Goal: Task Accomplishment & Management: Use online tool/utility

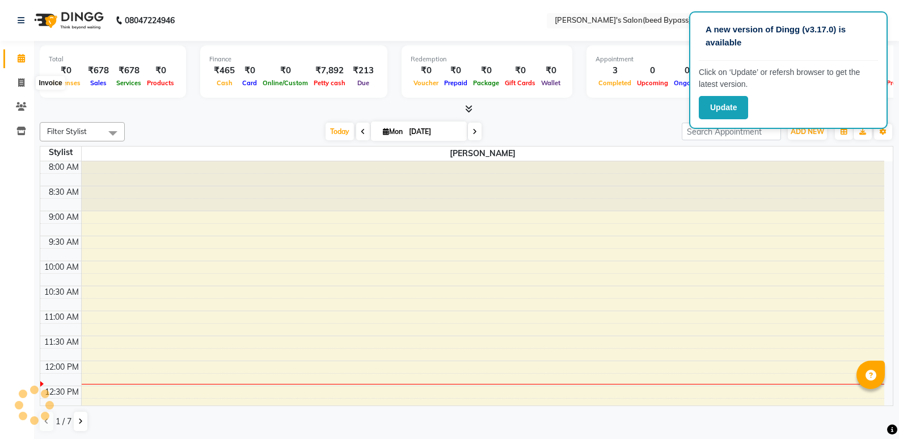
click at [19, 82] on icon at bounding box center [21, 82] width 6 height 9
select select "service"
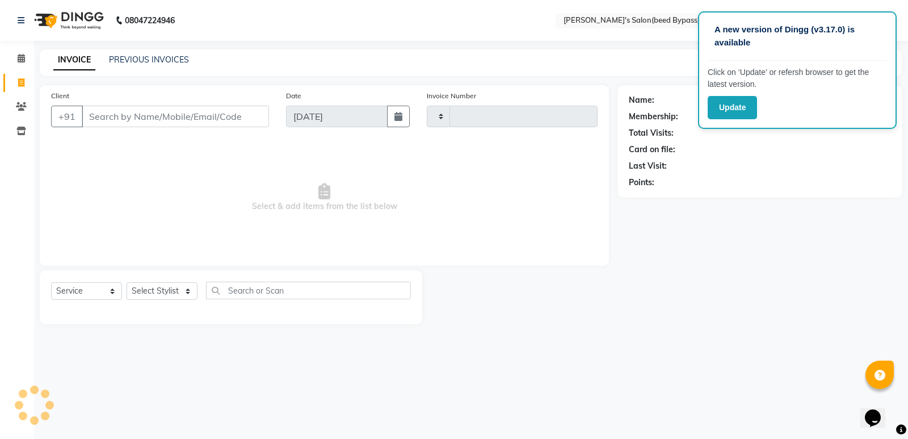
type input "2376"
select select "4176"
click at [195, 293] on select "Select Stylist [PERSON_NAME] manager [PERSON_NAME] V sagar [PERSON_NAME] [PERSO…" at bounding box center [162, 291] width 71 height 18
select select "77699"
click at [127, 282] on select "Select Stylist [PERSON_NAME] manager [PERSON_NAME] V sagar [PERSON_NAME] [PERSO…" at bounding box center [162, 291] width 71 height 18
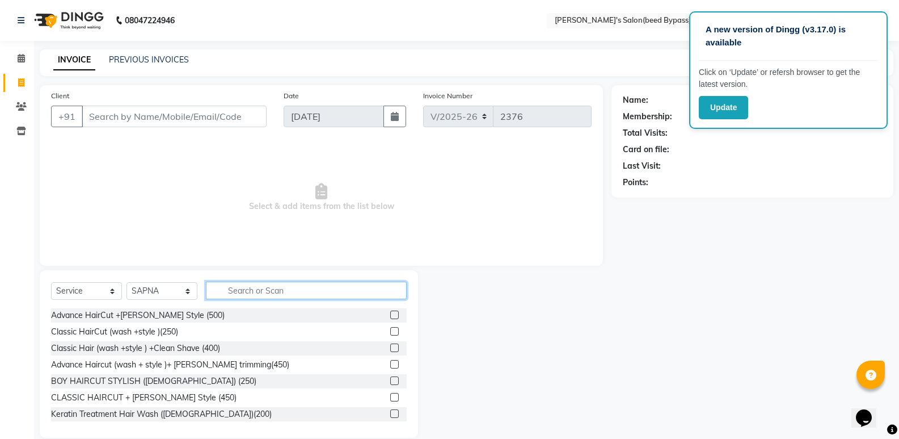
drag, startPoint x: 274, startPoint y: 287, endPoint x: 292, endPoint y: 265, distance: 28.3
click at [278, 278] on div "Select Service Product Membership Package Voucher Prepaid Gift Card Select Styl…" at bounding box center [229, 353] width 378 height 167
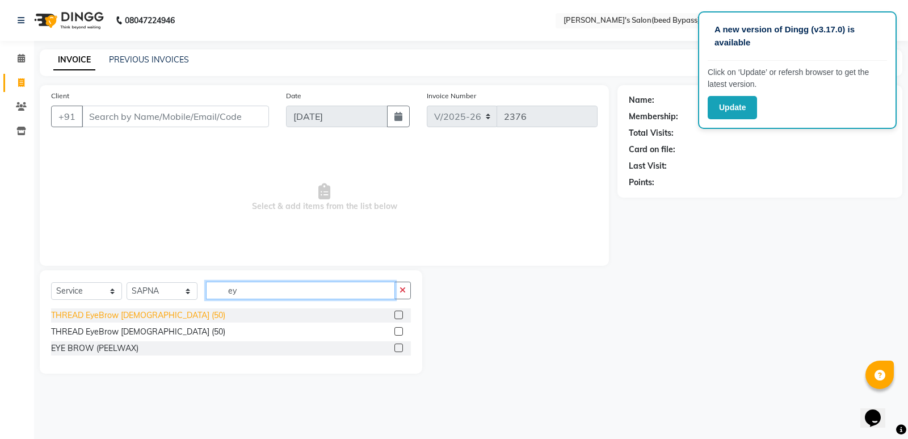
type input "ey"
click at [107, 310] on div "THREAD EyeBrow [DEMOGRAPHIC_DATA] (50)" at bounding box center [138, 315] width 174 height 12
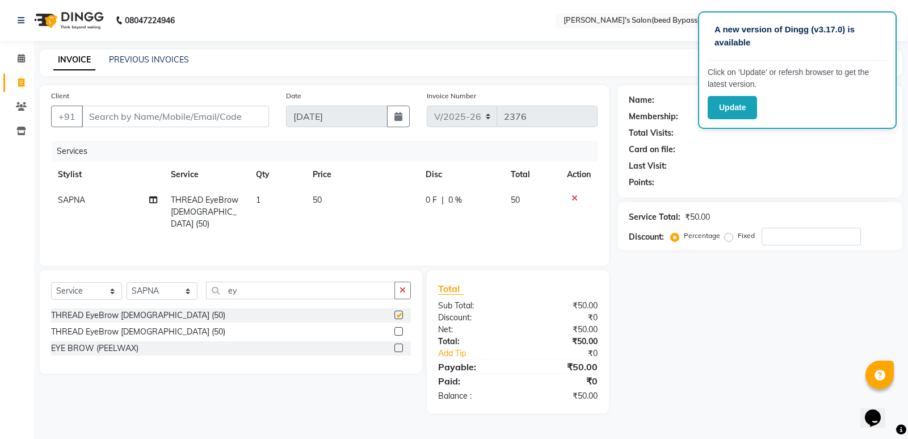
checkbox input "false"
click at [249, 293] on input "ey" at bounding box center [300, 290] width 189 height 18
type input "e"
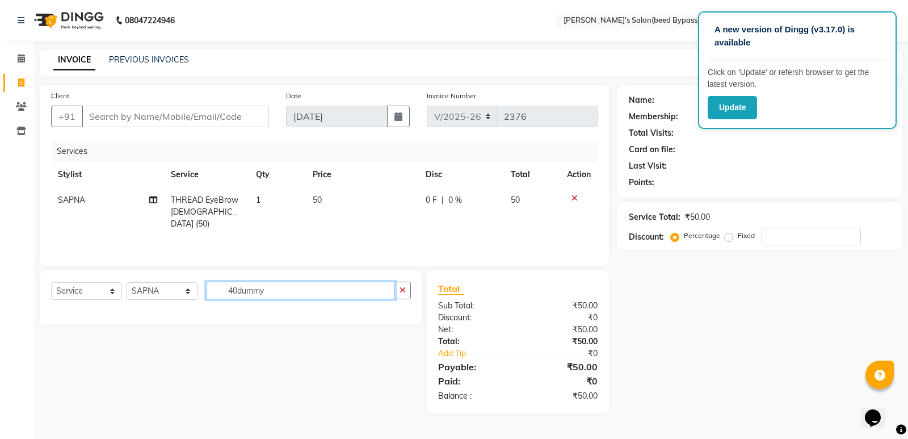
type input "40dummy"
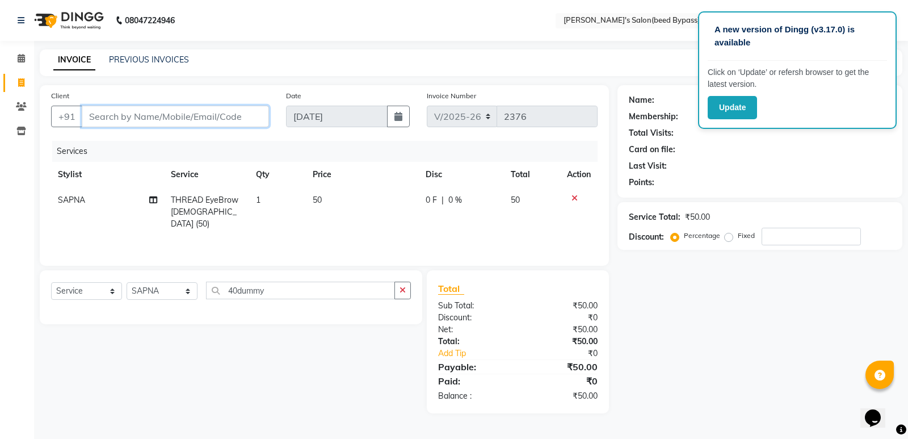
click at [228, 112] on input "Client" at bounding box center [175, 117] width 187 height 22
type input "d"
type input "0"
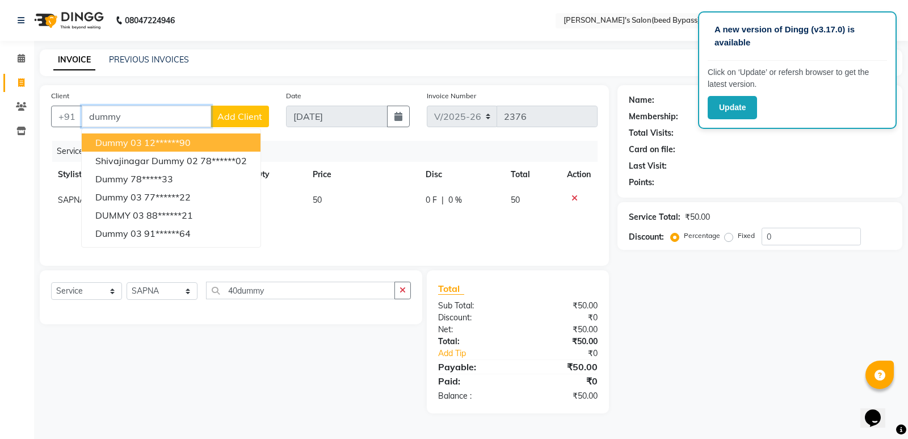
click at [219, 137] on button "dummy 03 12******90" at bounding box center [171, 142] width 179 height 18
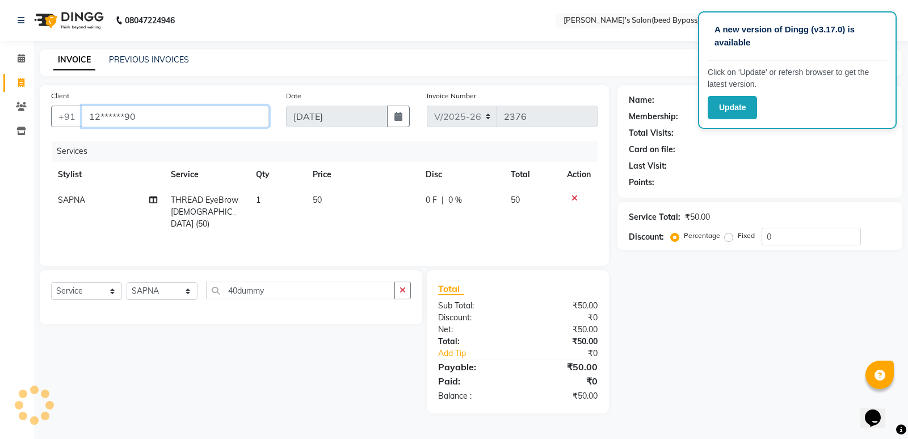
type input "12******90"
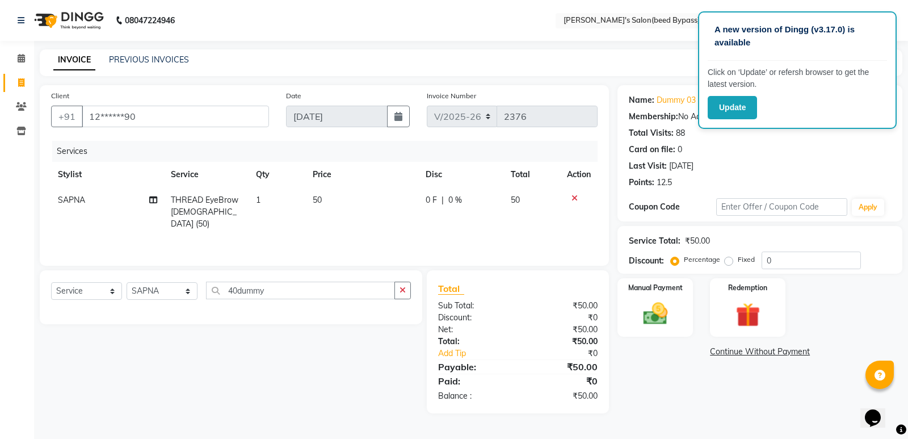
click at [828, 87] on p "Click on ‘Update’ or refersh browser to get the latest version." at bounding box center [797, 78] width 179 height 24
drag, startPoint x: 763, startPoint y: 107, endPoint x: 746, endPoint y: 108, distance: 16.5
click at [756, 107] on div "Update" at bounding box center [797, 107] width 179 height 23
click at [744, 108] on button "Update" at bounding box center [732, 107] width 49 height 23
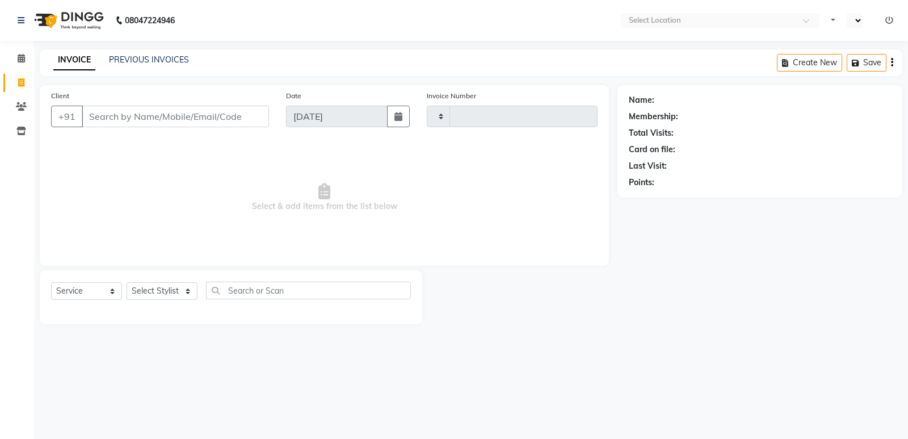
select select "service"
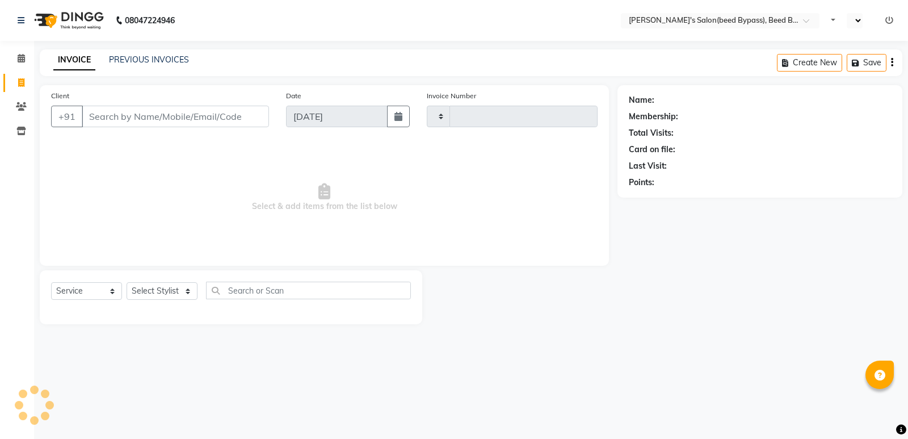
type input "2376"
select select "en"
select select "4176"
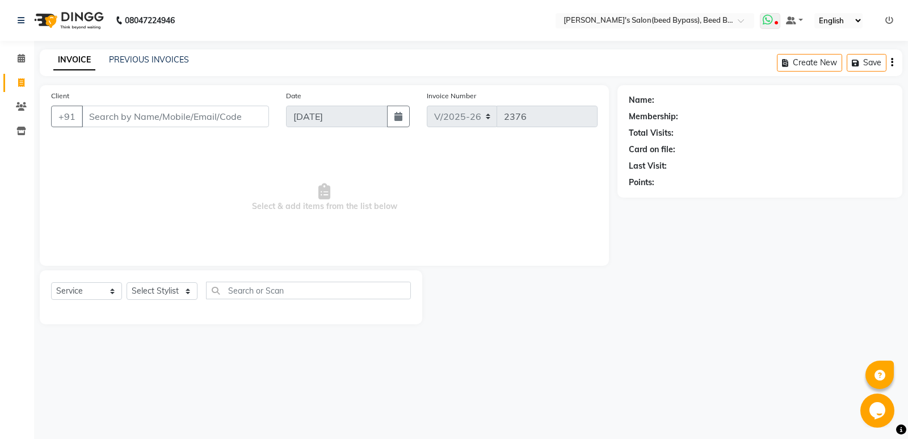
click at [776, 20] on span at bounding box center [770, 21] width 20 height 16
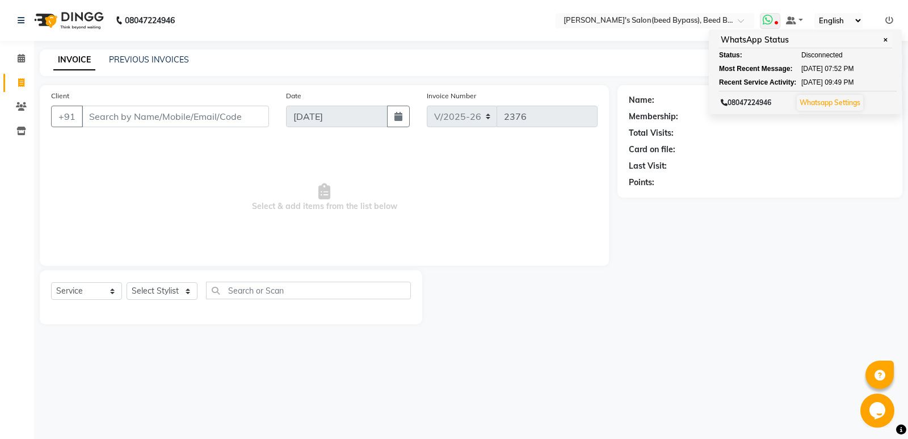
click at [737, 57] on div "Status:" at bounding box center [750, 55] width 62 height 10
drag, startPoint x: 747, startPoint y: 54, endPoint x: 785, endPoint y: 55, distance: 38.0
click at [755, 54] on div "Status:" at bounding box center [750, 55] width 62 height 10
click at [827, 55] on span "Disconnected" at bounding box center [821, 55] width 41 height 10
click at [830, 53] on span "Disconnected" at bounding box center [821, 55] width 41 height 10
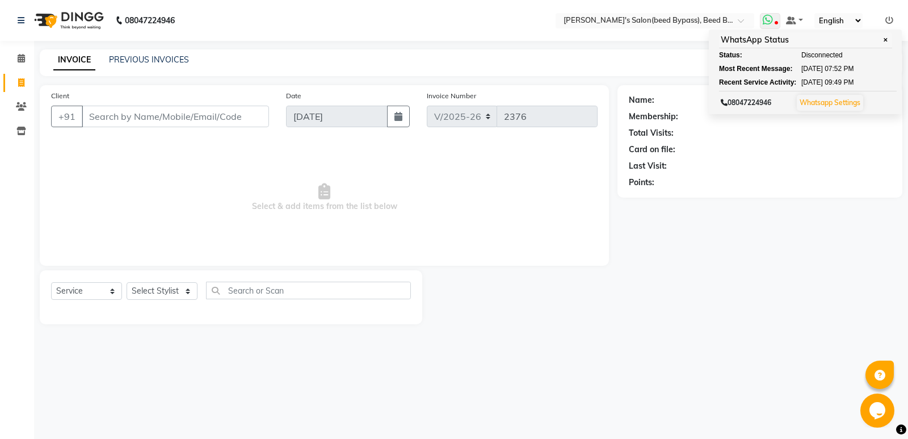
click at [835, 105] on link "Whatsapp Settings" at bounding box center [830, 102] width 61 height 9
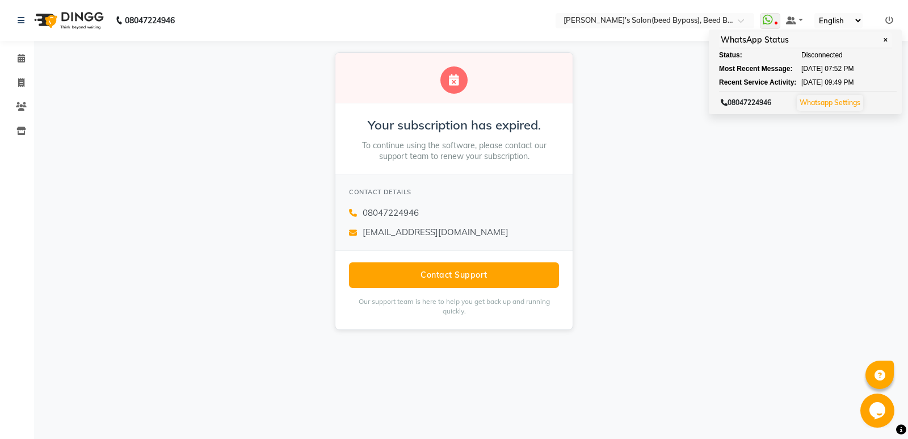
click at [761, 178] on div "Your subscription has expired. To continue using the software, please contact o…" at bounding box center [454, 191] width 908 height 300
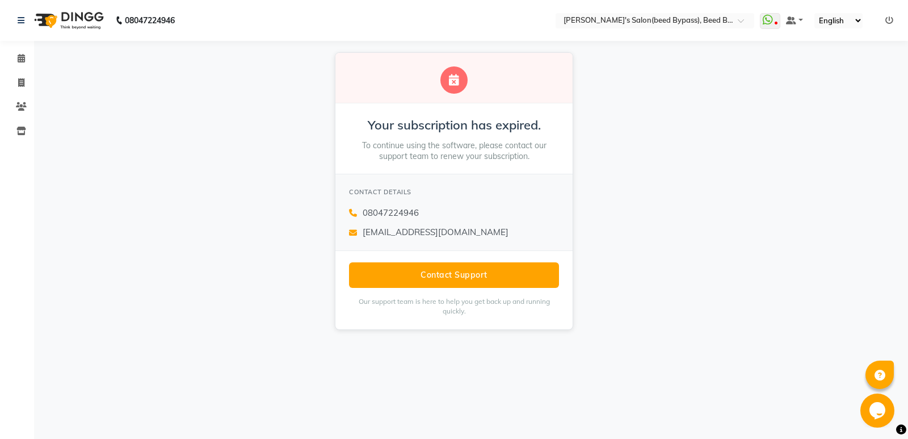
click at [456, 82] on icon at bounding box center [454, 79] width 10 height 11
click at [465, 81] on div at bounding box center [453, 78] width 237 height 51
click at [451, 83] on icon at bounding box center [454, 79] width 10 height 11
click at [452, 82] on icon at bounding box center [454, 79] width 10 height 11
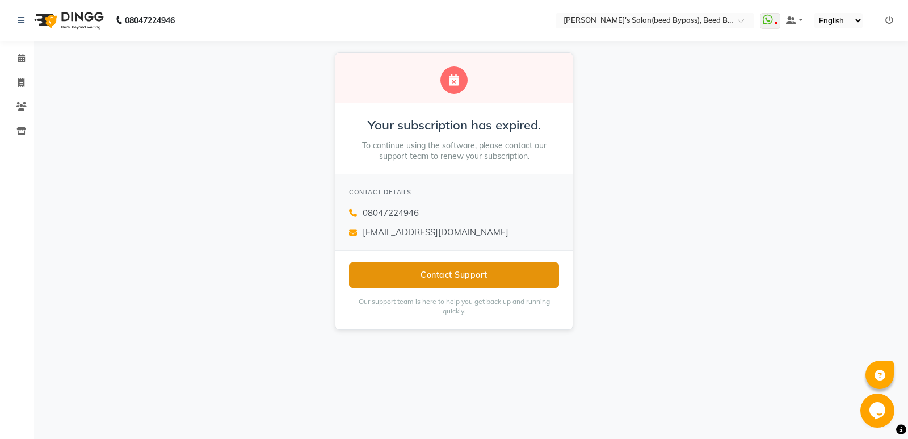
click at [471, 278] on button "Contact Support" at bounding box center [454, 275] width 210 height 26
click at [453, 85] on icon at bounding box center [454, 79] width 10 height 11
click at [453, 81] on icon at bounding box center [454, 79] width 10 height 11
click at [455, 84] on icon at bounding box center [454, 79] width 10 height 11
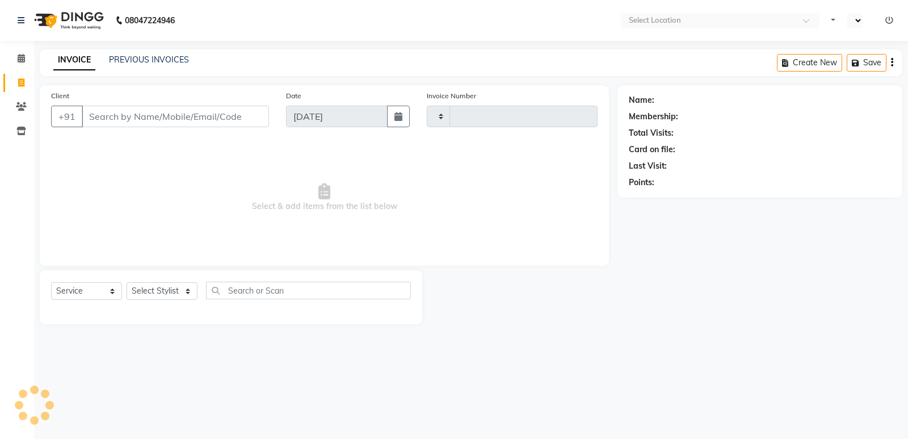
select select "service"
type input "2376"
select select "en"
select select "4176"
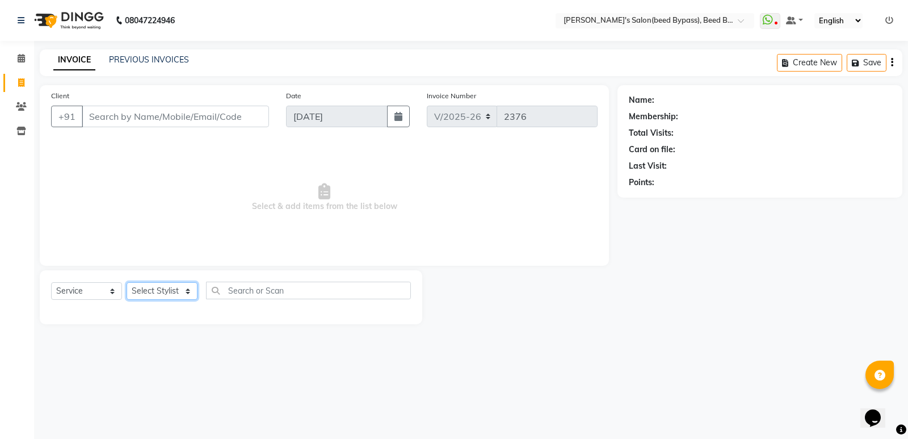
click at [172, 291] on select "Select Stylist [PERSON_NAME] manager [PERSON_NAME] V sagar [PERSON_NAME] [PERSO…" at bounding box center [162, 291] width 71 height 18
select select "77699"
click at [127, 282] on select "Select Stylist [PERSON_NAME] manager [PERSON_NAME] V sagar [PERSON_NAME] [PERSO…" at bounding box center [162, 291] width 71 height 18
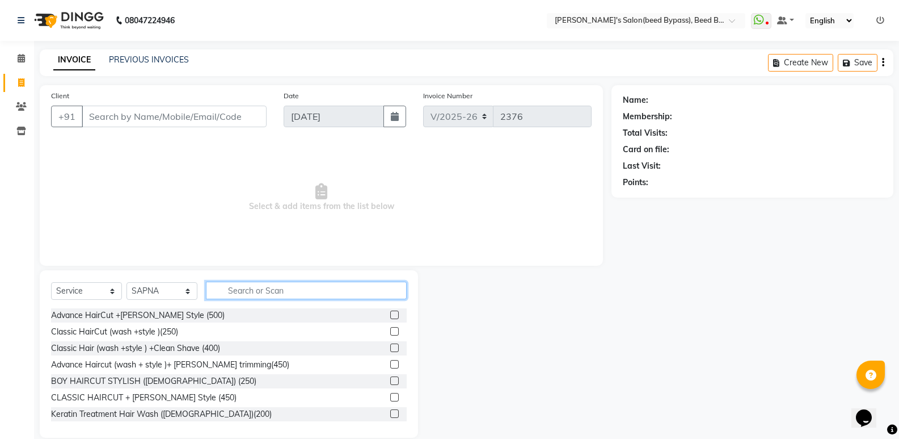
click at [256, 287] on input "text" at bounding box center [306, 290] width 201 height 18
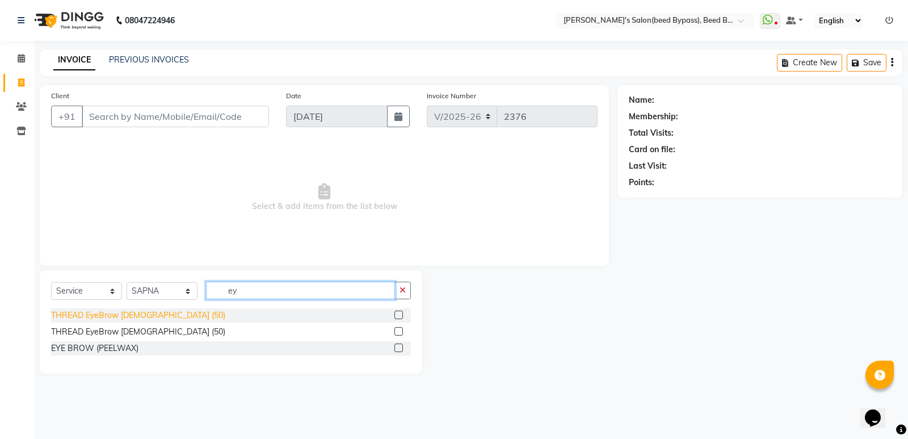
type input "ey"
click at [160, 314] on div "THREAD EyeBrow [DEMOGRAPHIC_DATA] (50)" at bounding box center [138, 315] width 174 height 12
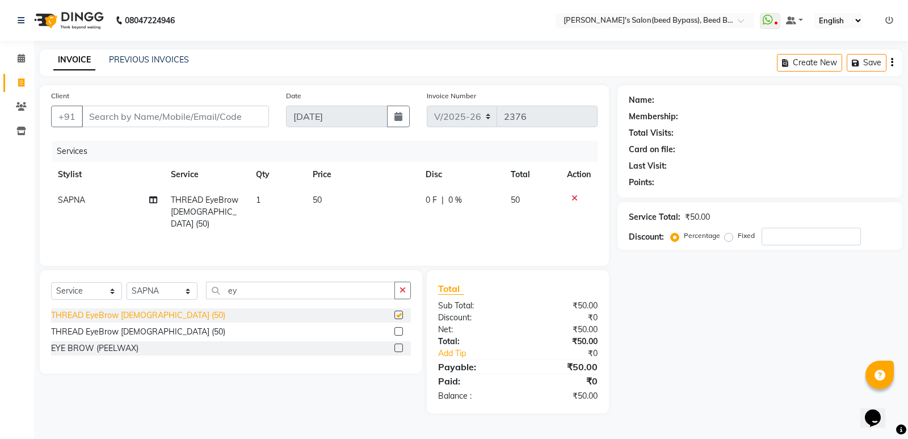
checkbox input "false"
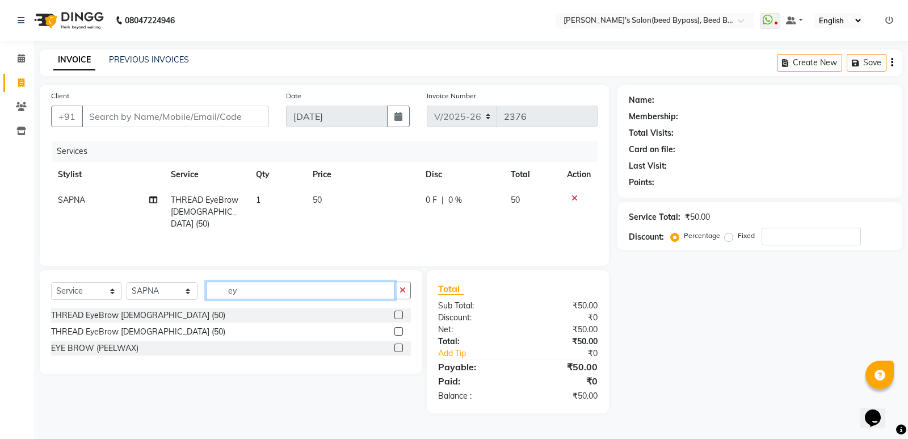
click at [259, 296] on input "ey" at bounding box center [300, 290] width 189 height 18
type input "e"
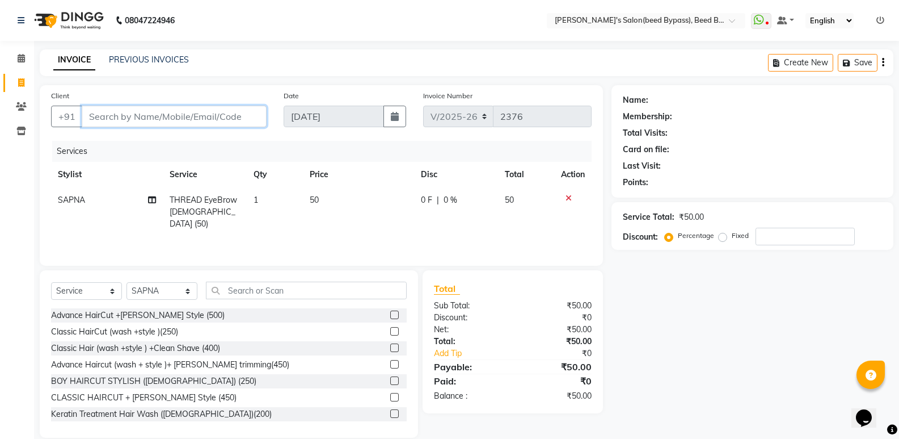
click at [133, 119] on input "Client" at bounding box center [174, 117] width 185 height 22
type input "d"
type input "0"
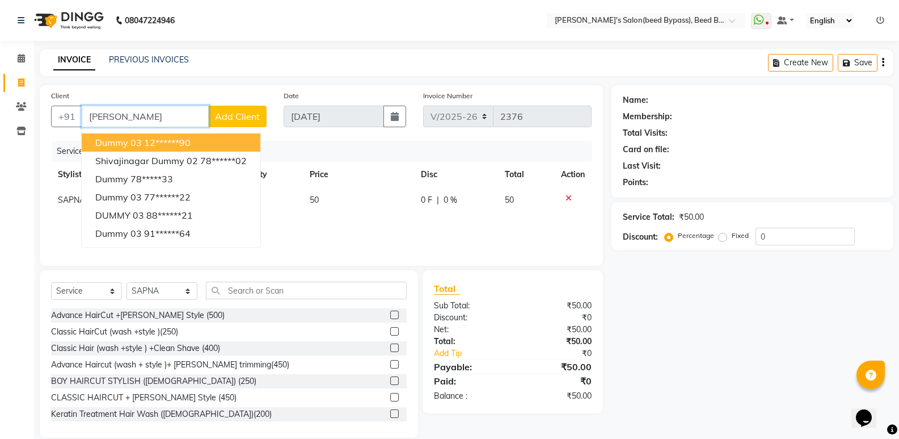
click at [159, 137] on button "dummy 03 12******90" at bounding box center [171, 142] width 179 height 18
type input "12******90"
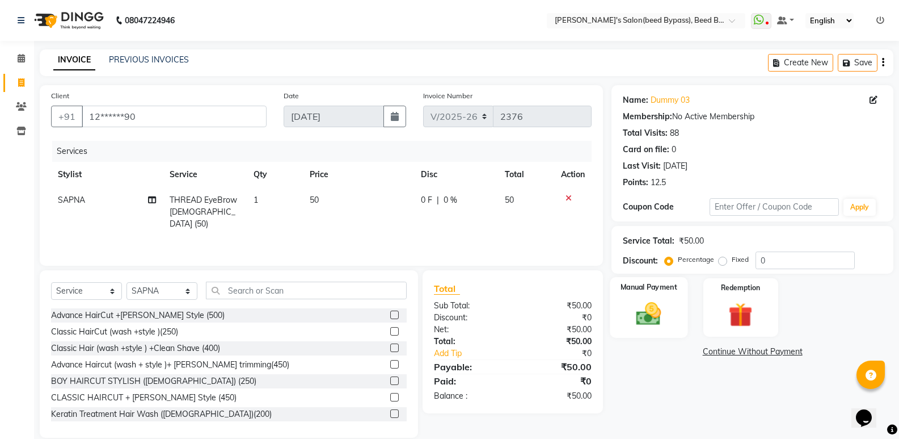
click at [649, 319] on img at bounding box center [649, 313] width 40 height 29
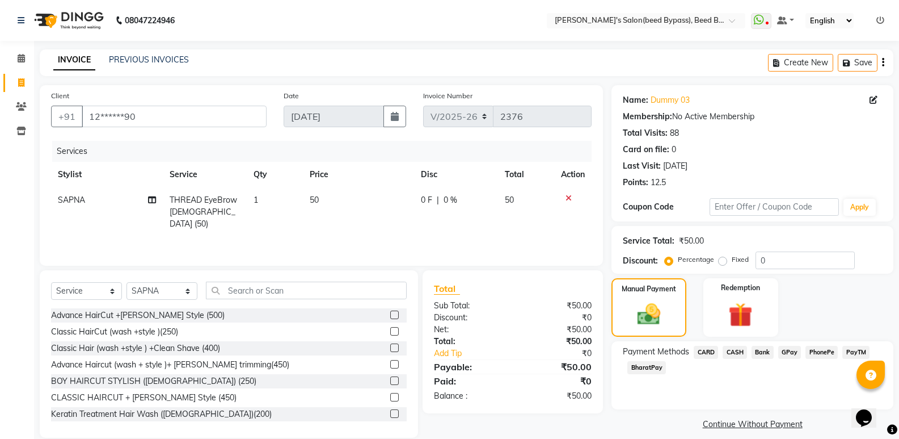
click at [817, 354] on span "PhonePe" at bounding box center [822, 352] width 32 height 13
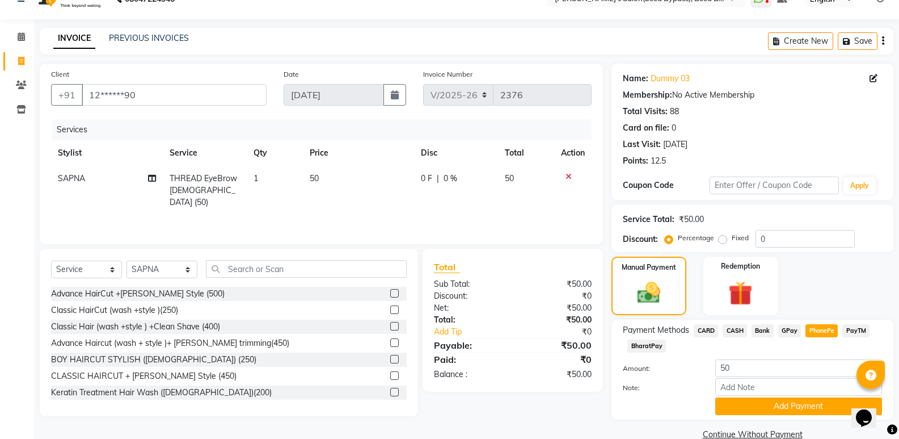
scroll to position [43, 0]
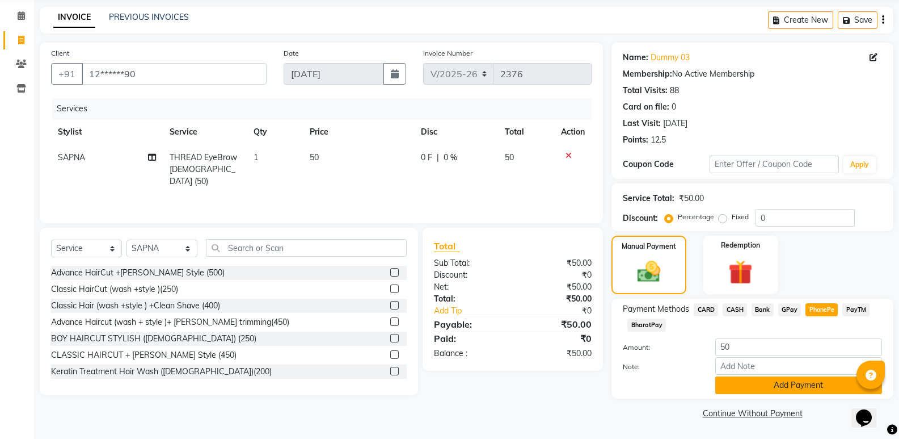
click at [805, 388] on button "Add Payment" at bounding box center [799, 385] width 167 height 18
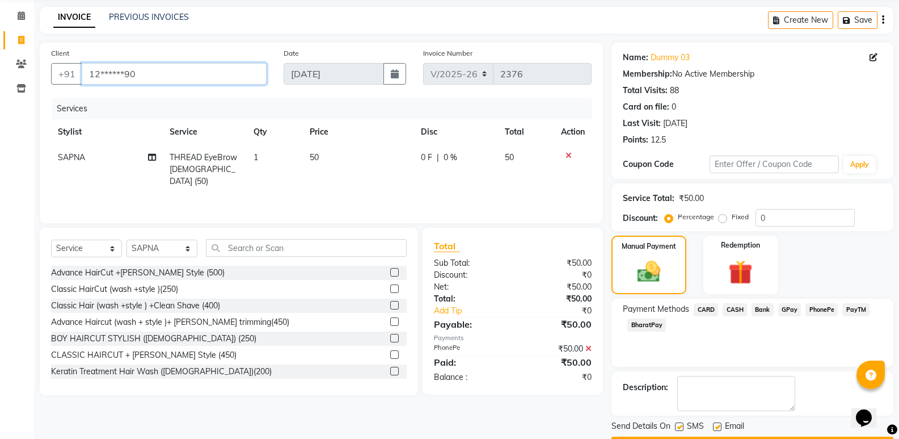
click at [217, 77] on input "12******90" at bounding box center [174, 74] width 185 height 22
click at [822, 311] on span "PhonePe" at bounding box center [822, 309] width 32 height 13
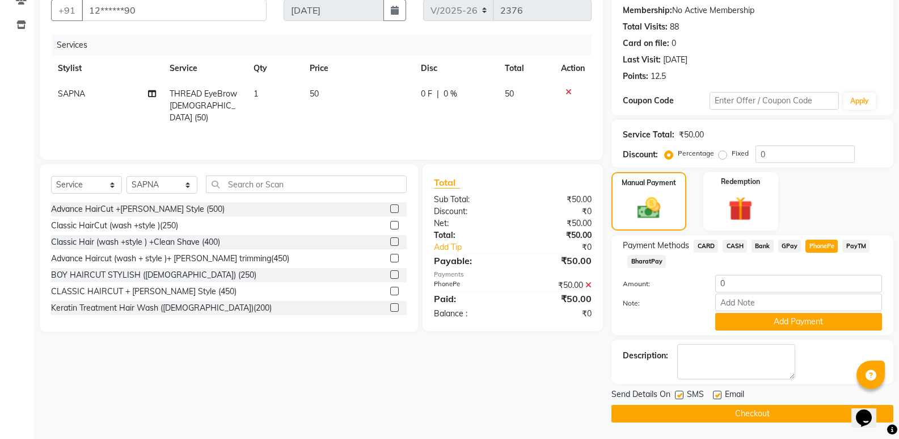
scroll to position [107, 0]
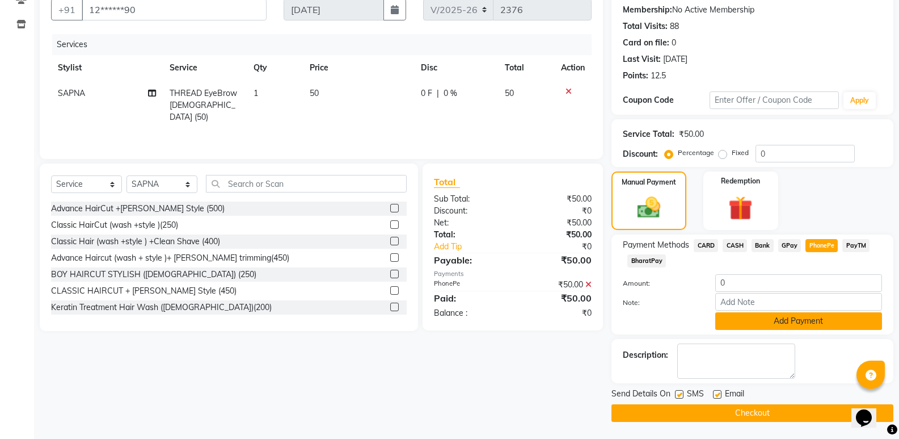
click at [798, 323] on button "Add Payment" at bounding box center [799, 321] width 167 height 18
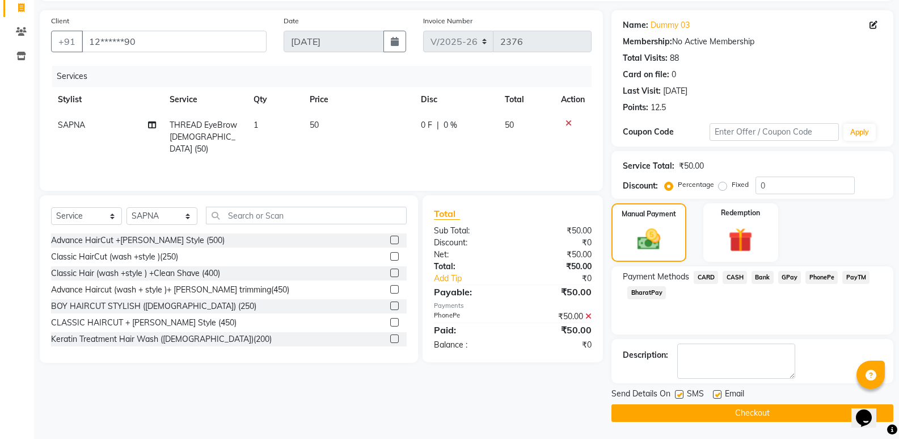
scroll to position [75, 0]
click at [777, 410] on button "Checkout" at bounding box center [753, 413] width 282 height 18
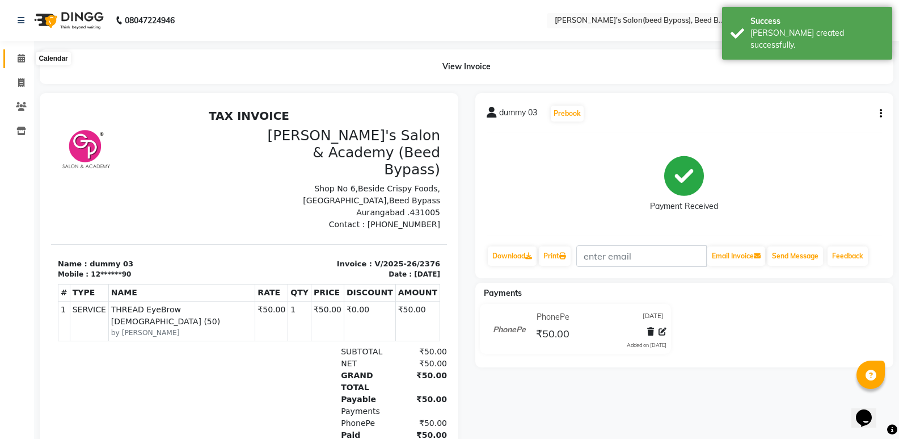
click at [22, 61] on icon at bounding box center [21, 58] width 7 height 9
